Goal: Task Accomplishment & Management: Complete application form

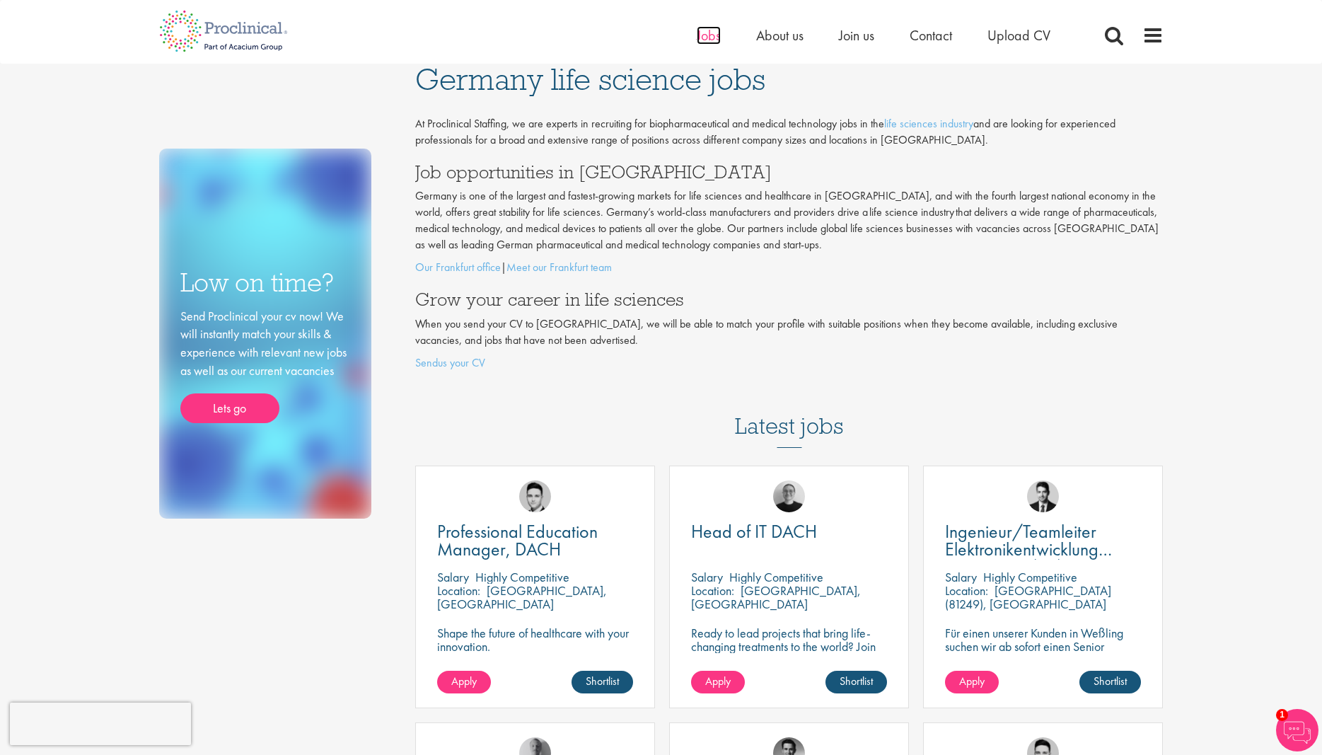
click at [709, 33] on span "Jobs" at bounding box center [709, 35] width 24 height 18
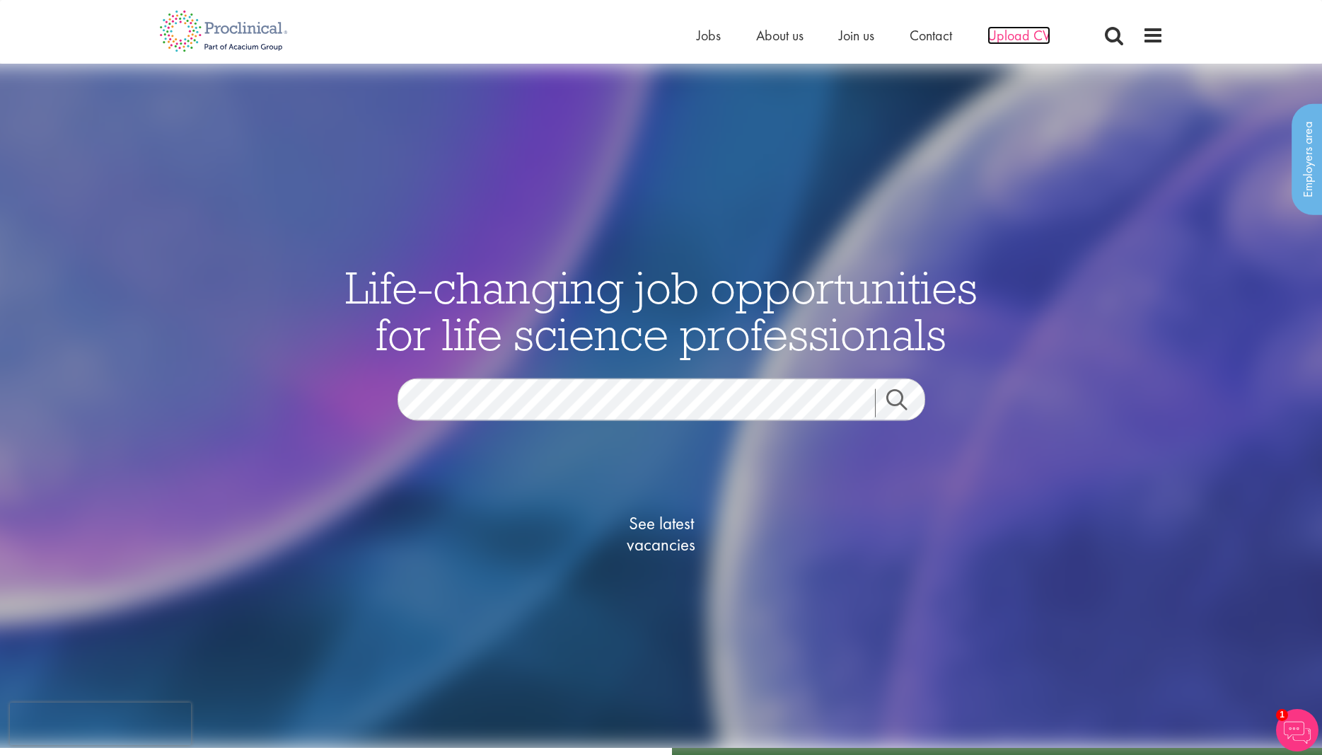
click at [1003, 36] on span "Upload CV" at bounding box center [1018, 35] width 63 height 18
